Goal: Task Accomplishment & Management: Use online tool/utility

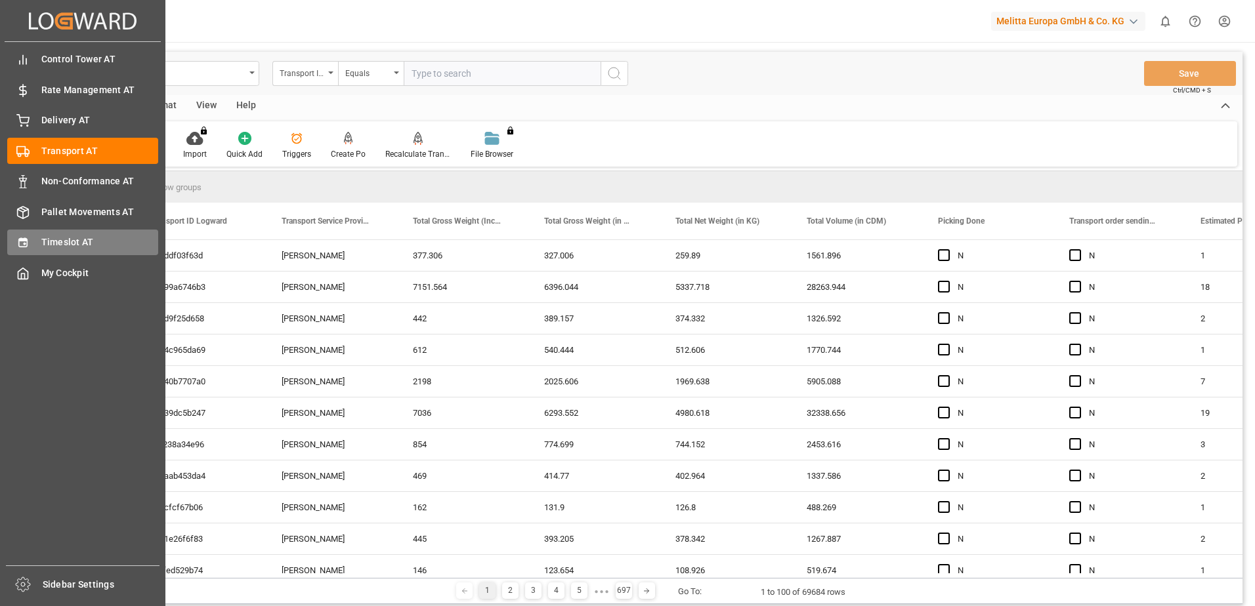
click at [41, 247] on span "Timeslot AT" at bounding box center [99, 243] width 117 height 14
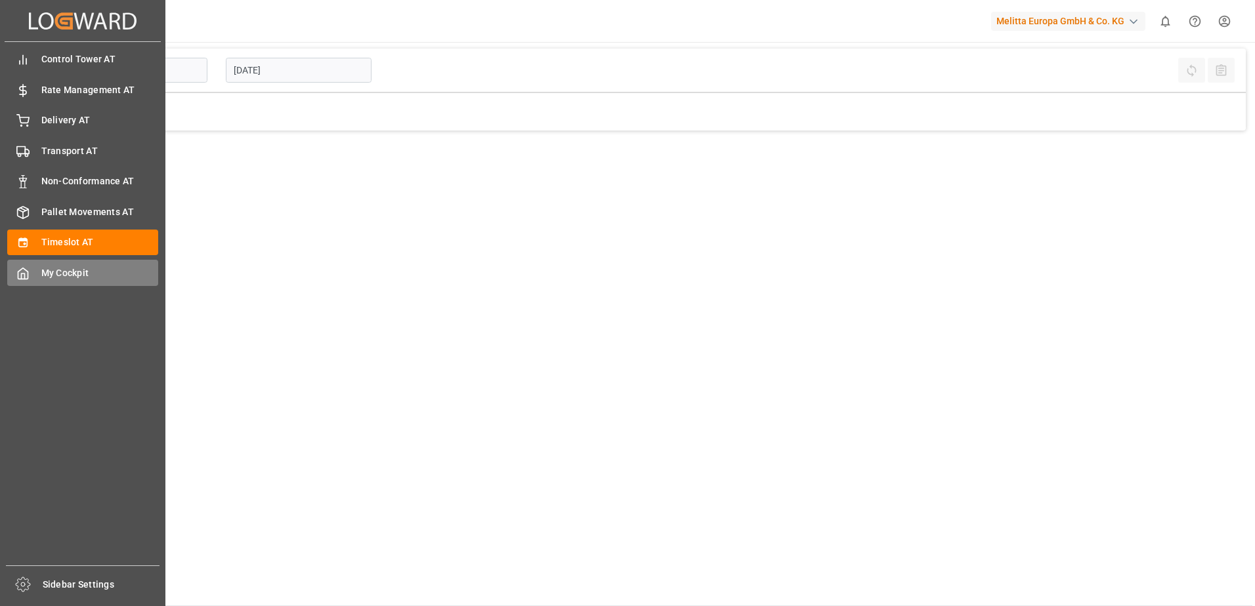
type input "Inbound AT"
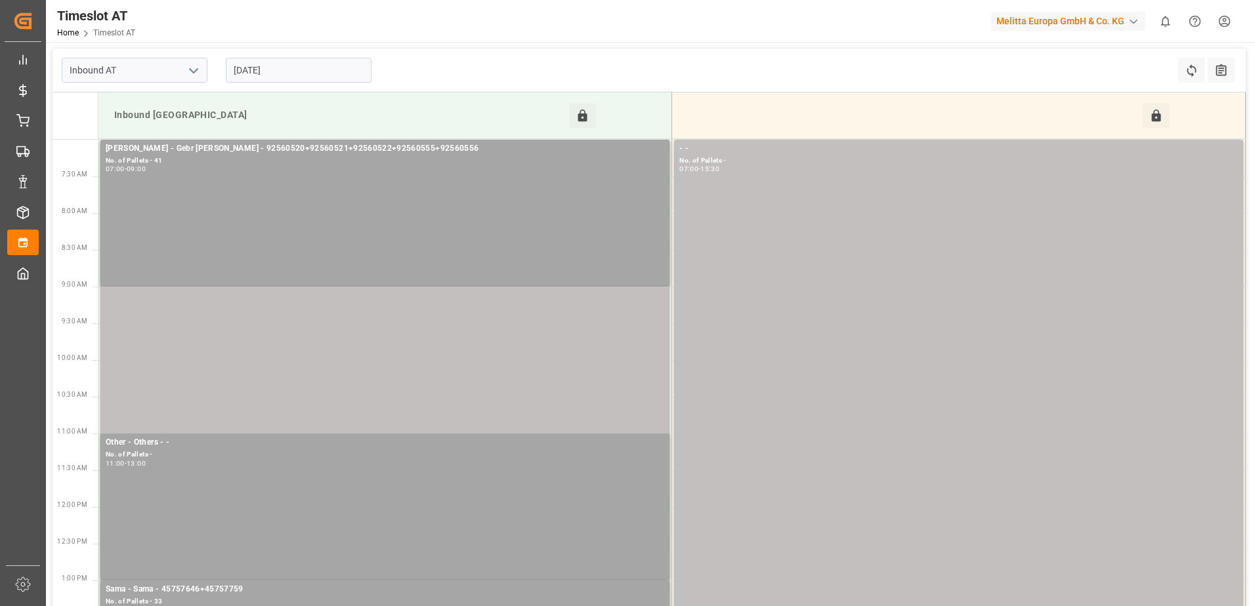
click at [248, 69] on input "[DATE]" at bounding box center [299, 70] width 146 height 25
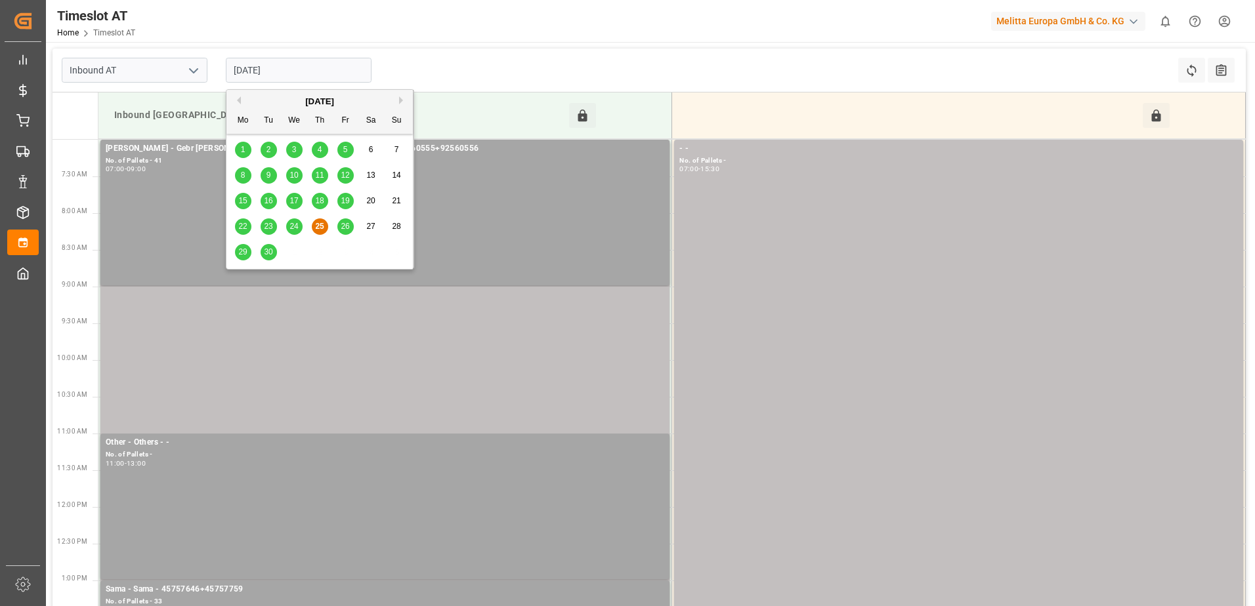
click at [348, 225] on span "26" at bounding box center [345, 226] width 9 height 9
type input "[DATE]"
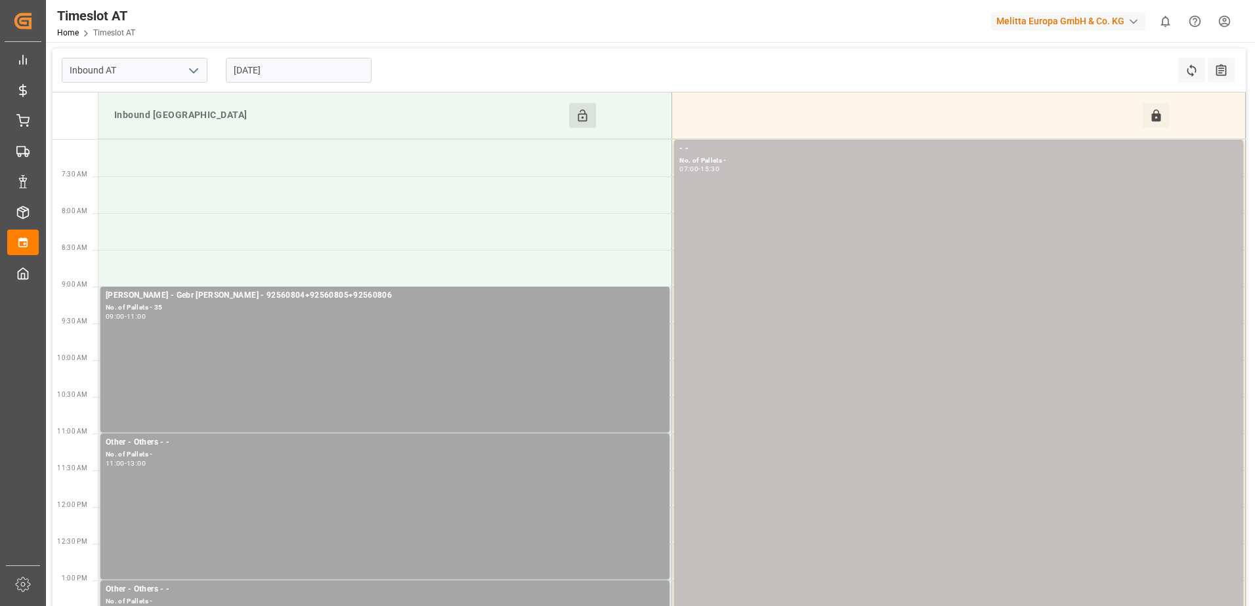
click at [593, 119] on button "Click to Block this Resource" at bounding box center [582, 115] width 27 height 25
